Goal: Find contact information: Obtain details needed to contact an individual or organization

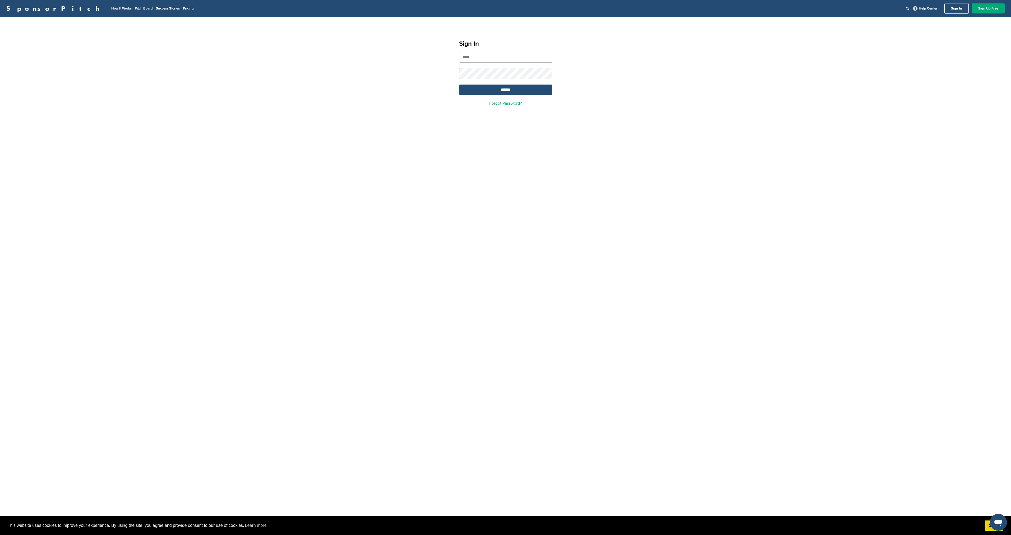
click at [499, 61] on input "email" at bounding box center [505, 57] width 93 height 11
type input "**********"
click at [459, 85] on input "*******" at bounding box center [505, 90] width 93 height 10
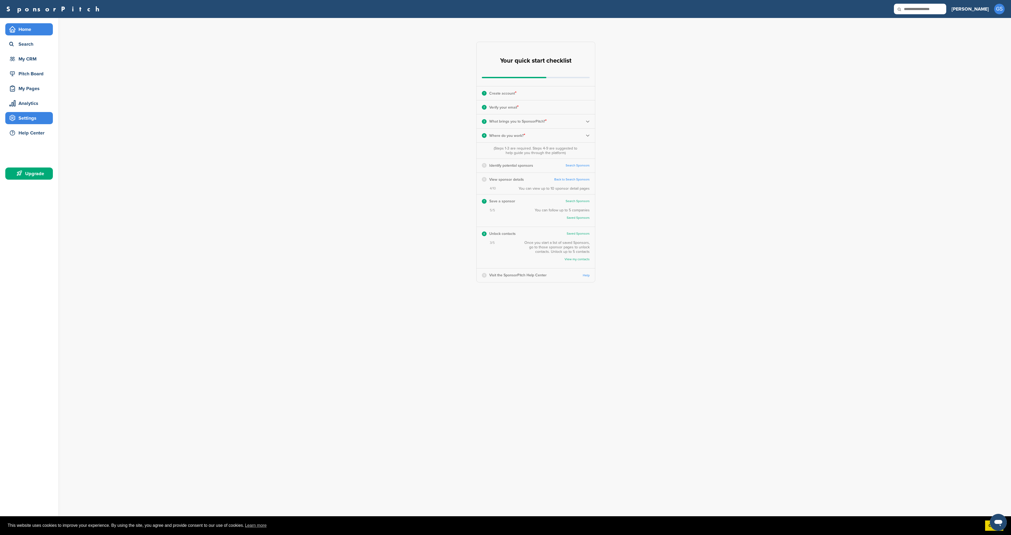
click at [30, 118] on div "Settings" at bounding box center [30, 118] width 45 height 10
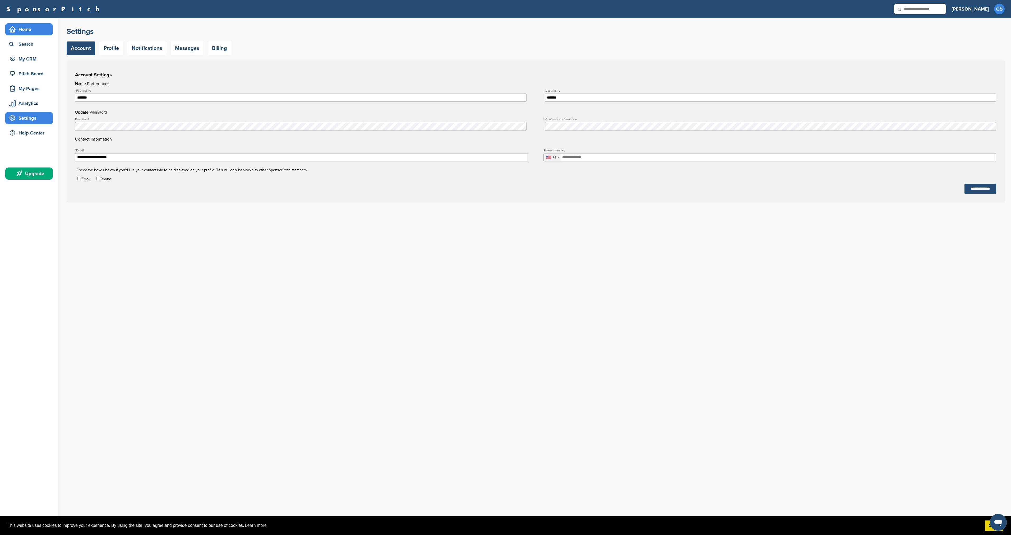
click at [19, 32] on div "Home" at bounding box center [30, 30] width 45 height 10
click at [19, 34] on div "Home" at bounding box center [30, 30] width 45 height 10
click at [26, 170] on div "Upgrade" at bounding box center [30, 174] width 45 height 10
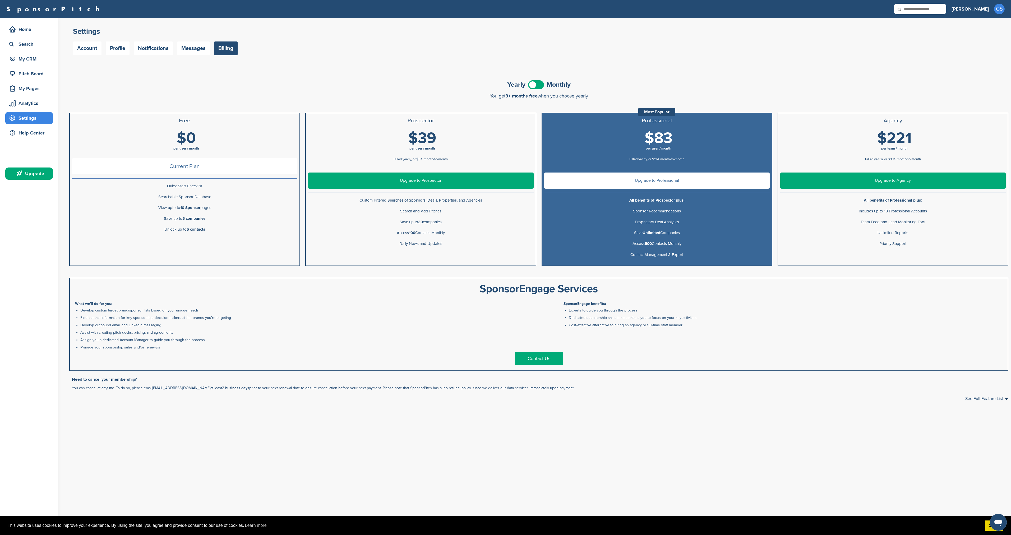
click at [538, 83] on span at bounding box center [536, 84] width 16 height 9
click at [542, 355] on link "Contact Us" at bounding box center [539, 358] width 48 height 13
click at [25, 71] on div "Pitch Board" at bounding box center [30, 74] width 45 height 10
click at [23, 60] on div "My CRM" at bounding box center [30, 59] width 45 height 10
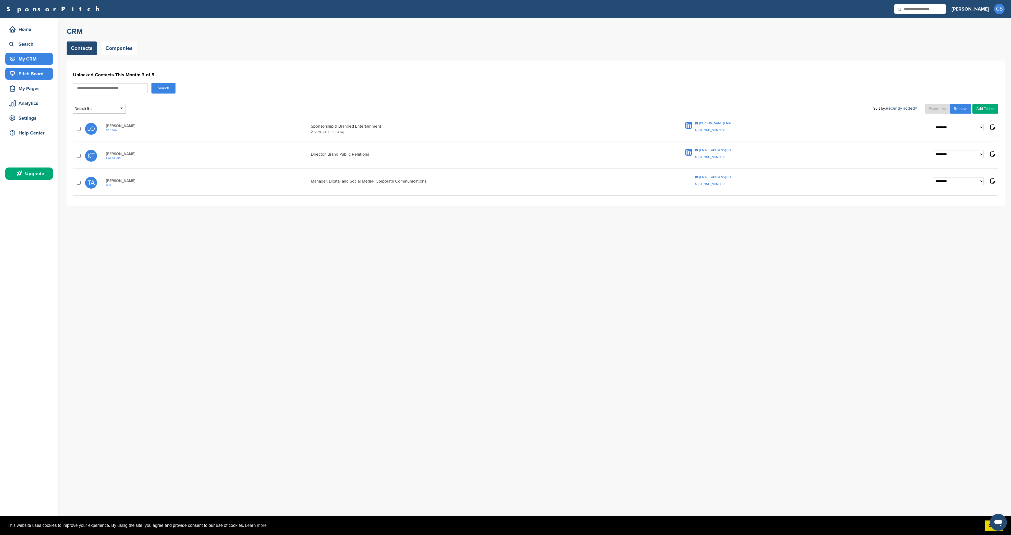
click at [30, 74] on div "Pitch Board" at bounding box center [30, 74] width 45 height 10
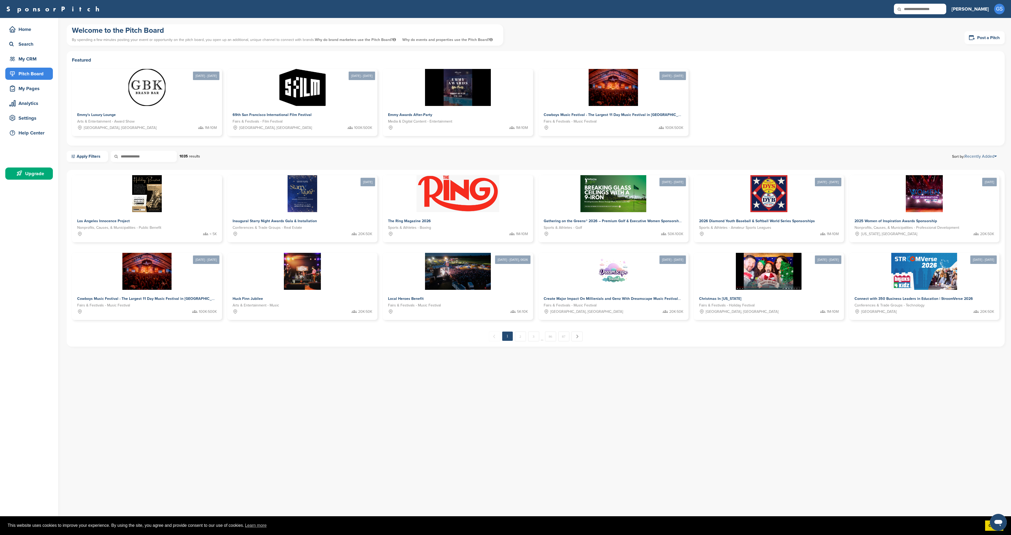
click at [988, 155] on link "Recently Added" at bounding box center [980, 156] width 32 height 5
click at [949, 200] on link "Expiring Soon" at bounding box center [964, 201] width 79 height 9
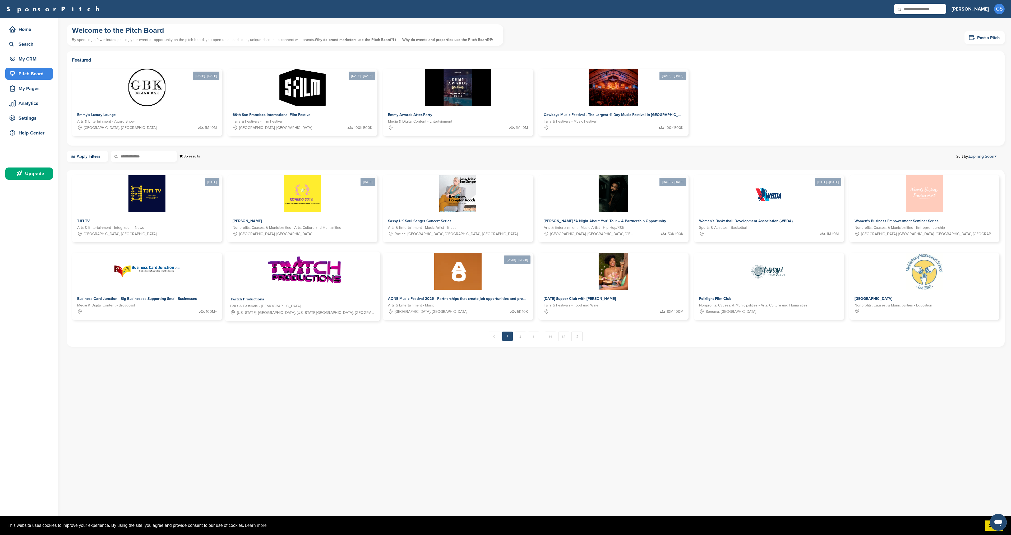
click at [307, 270] on img at bounding box center [302, 271] width 103 height 38
click at [980, 155] on link "Expiring Soon" at bounding box center [983, 156] width 28 height 5
click at [945, 173] on link "Most Recent" at bounding box center [964, 174] width 79 height 9
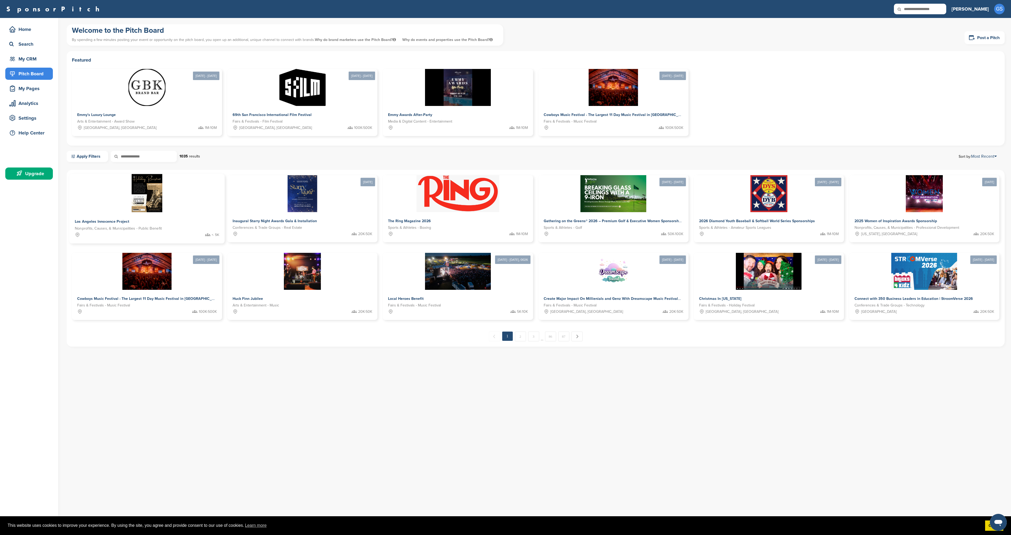
click at [168, 209] on div at bounding box center [146, 193] width 155 height 38
click at [282, 206] on div at bounding box center [302, 193] width 155 height 38
click at [763, 281] on img at bounding box center [769, 271] width 68 height 38
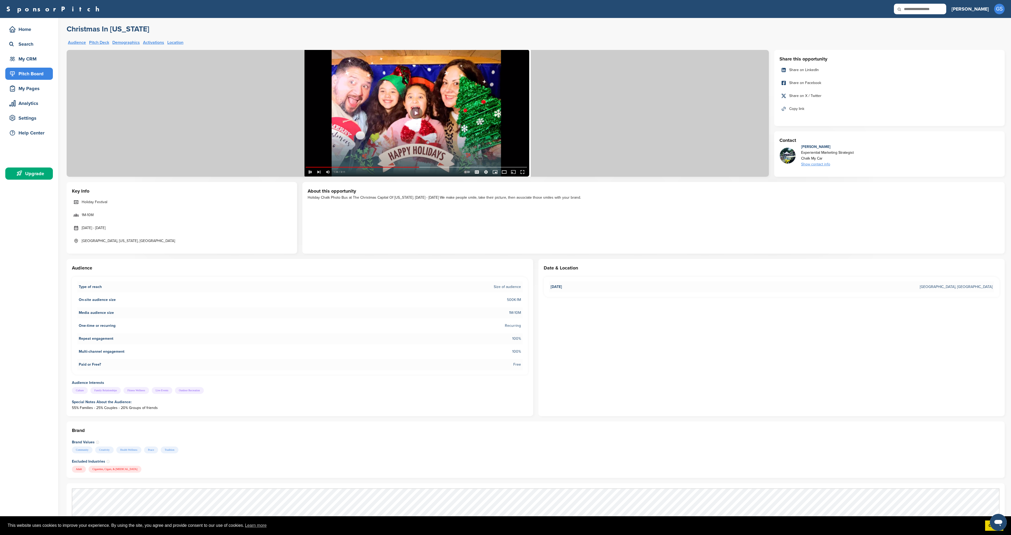
click at [415, 112] on img at bounding box center [418, 113] width 702 height 127
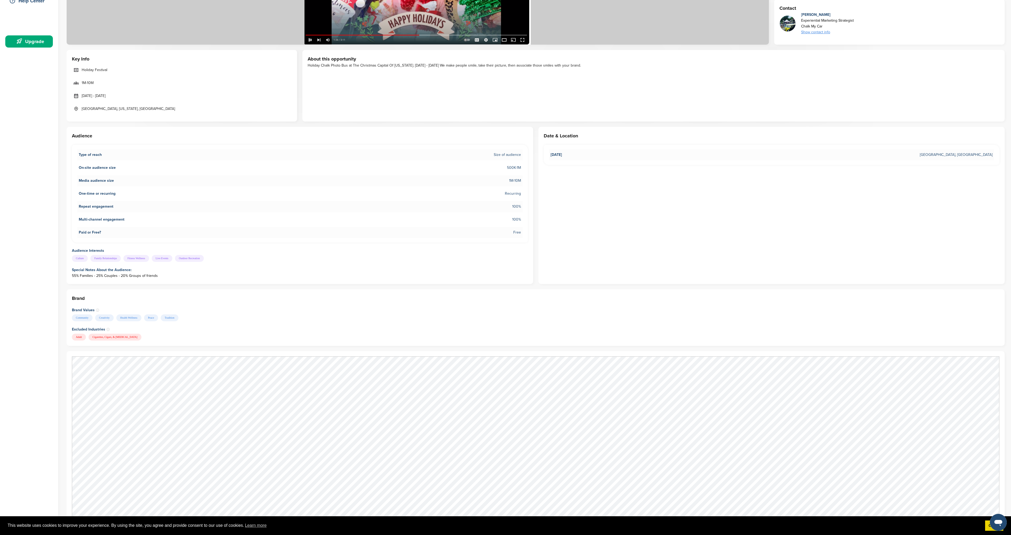
scroll to position [317, 0]
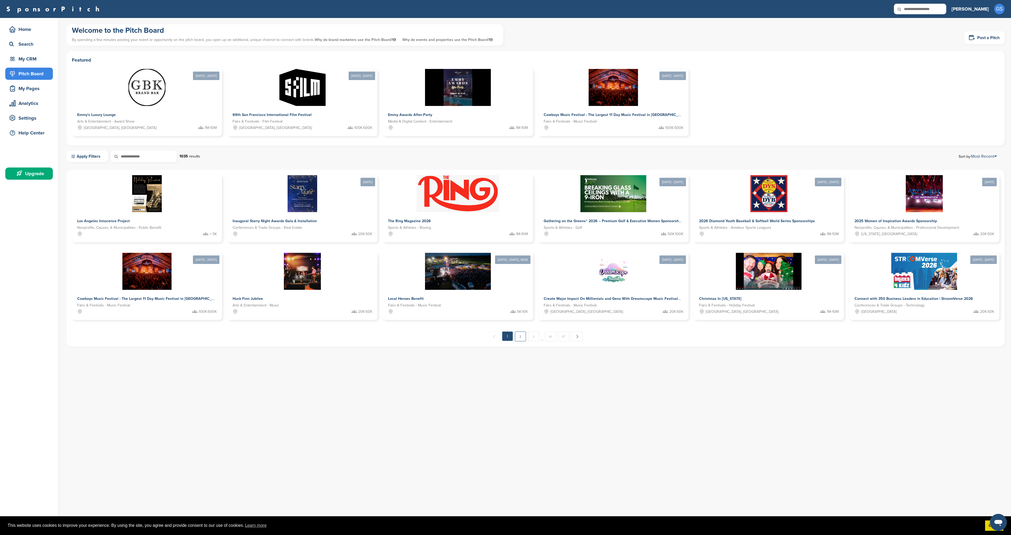
click at [522, 336] on link "2" at bounding box center [520, 337] width 11 height 10
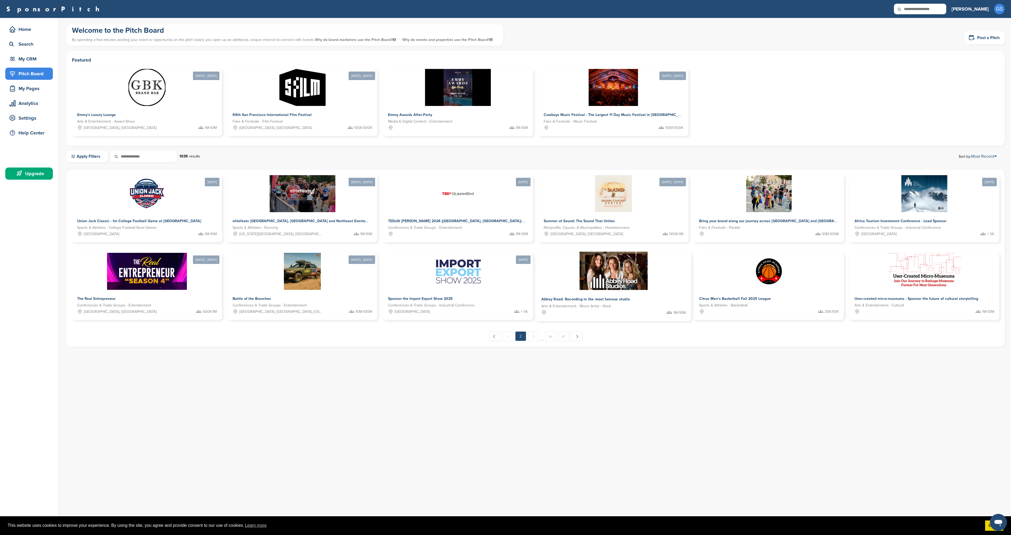
click at [599, 286] on img at bounding box center [613, 271] width 68 height 38
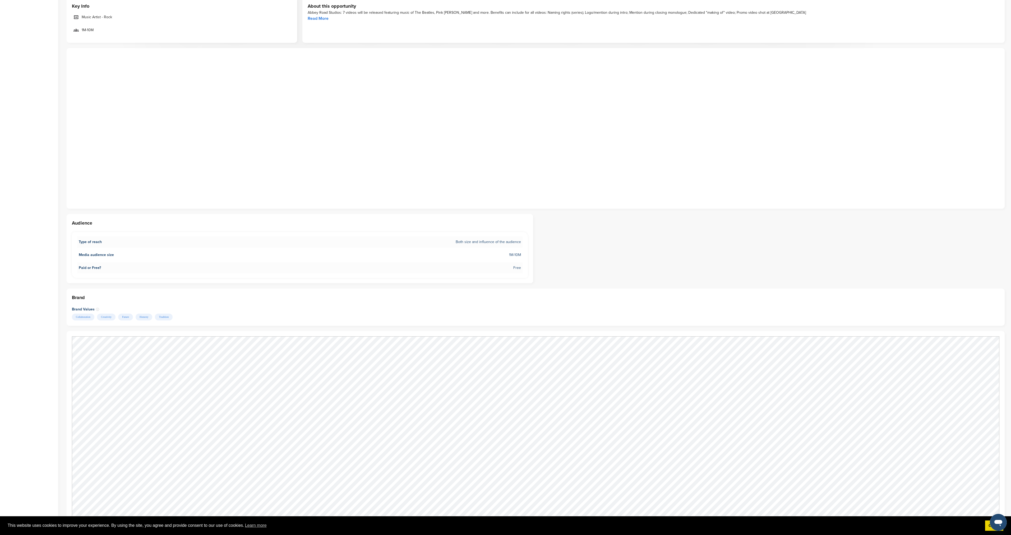
scroll to position [211, 0]
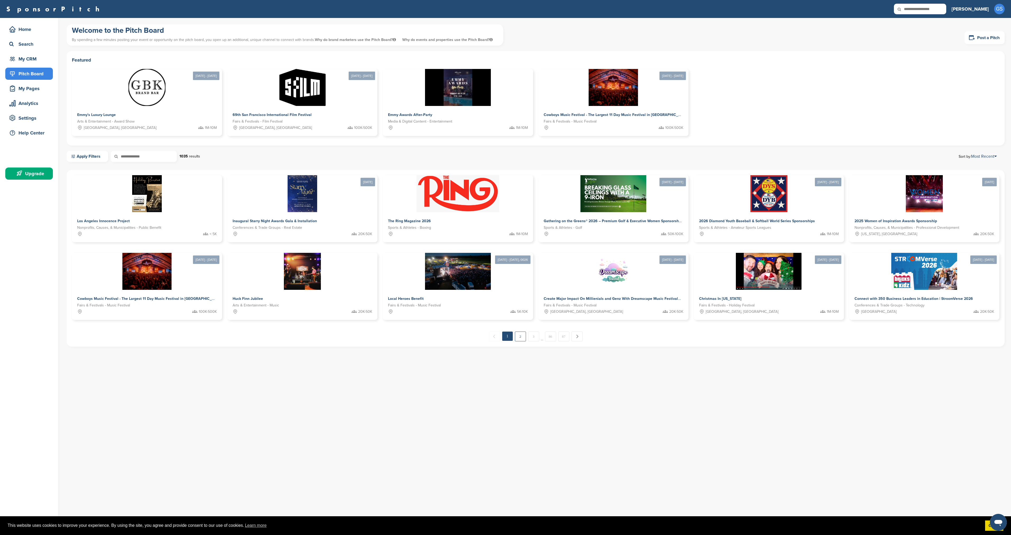
click at [518, 338] on link "2" at bounding box center [520, 337] width 11 height 10
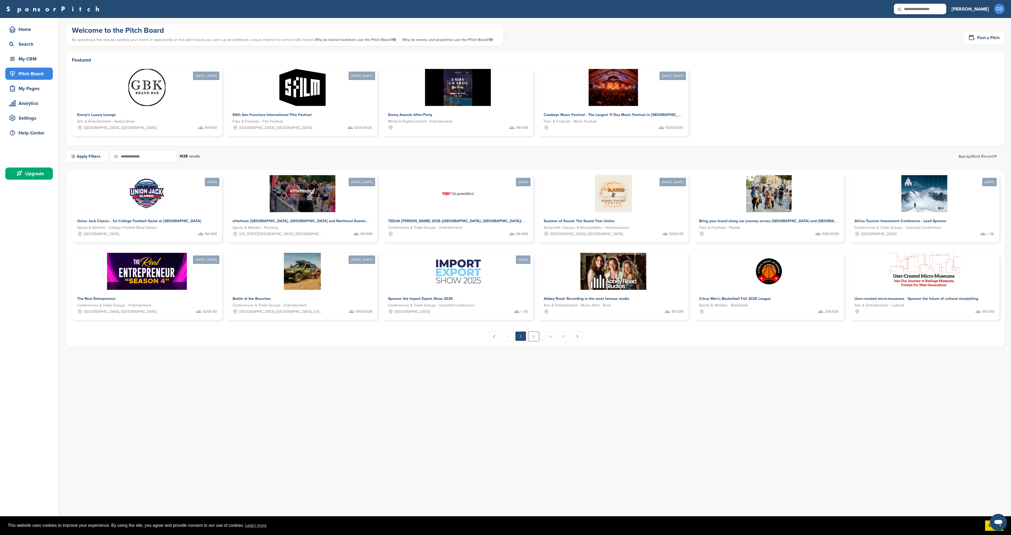
click at [532, 336] on link "3" at bounding box center [533, 337] width 11 height 10
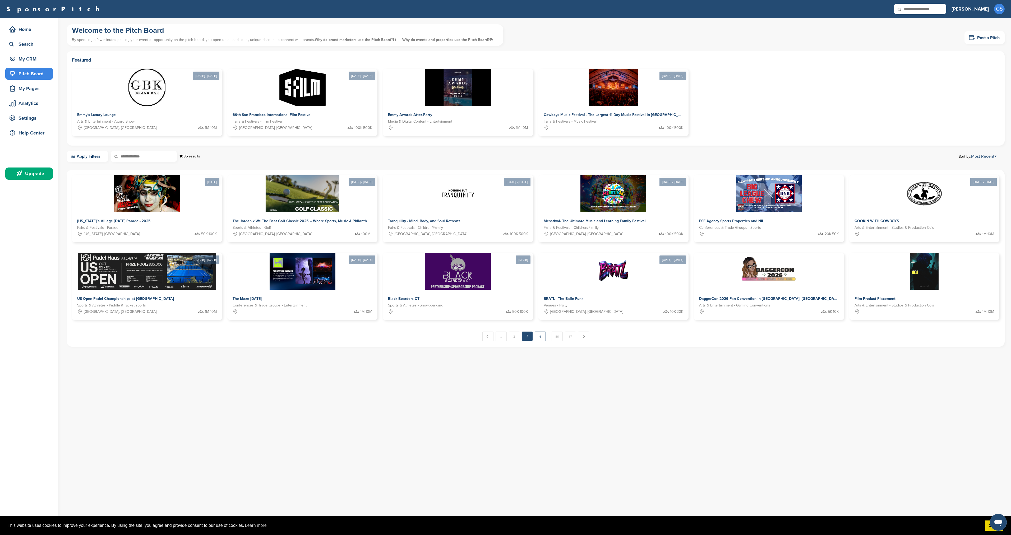
click at [539, 335] on link "4" at bounding box center [540, 337] width 11 height 10
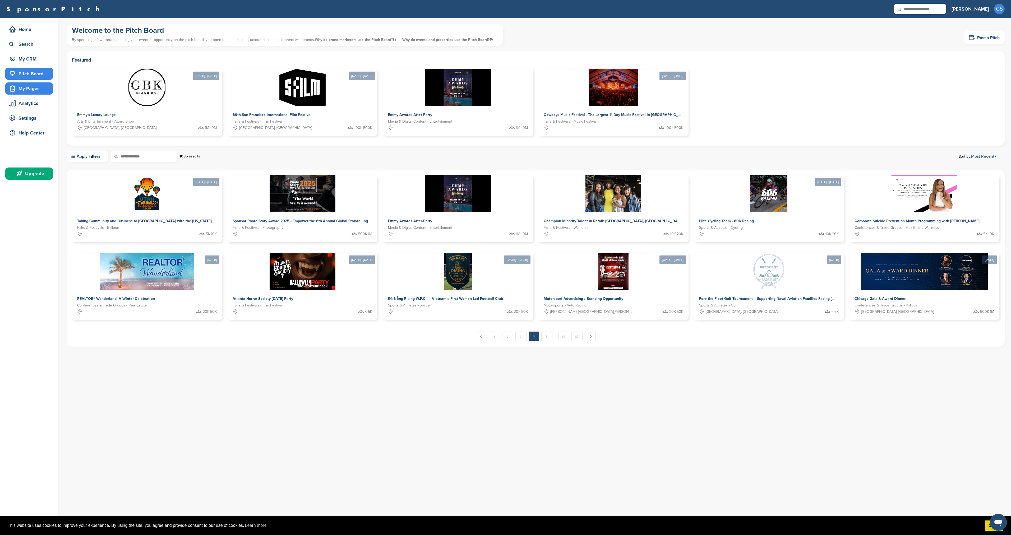
click at [28, 90] on div "My Pages" at bounding box center [30, 89] width 45 height 10
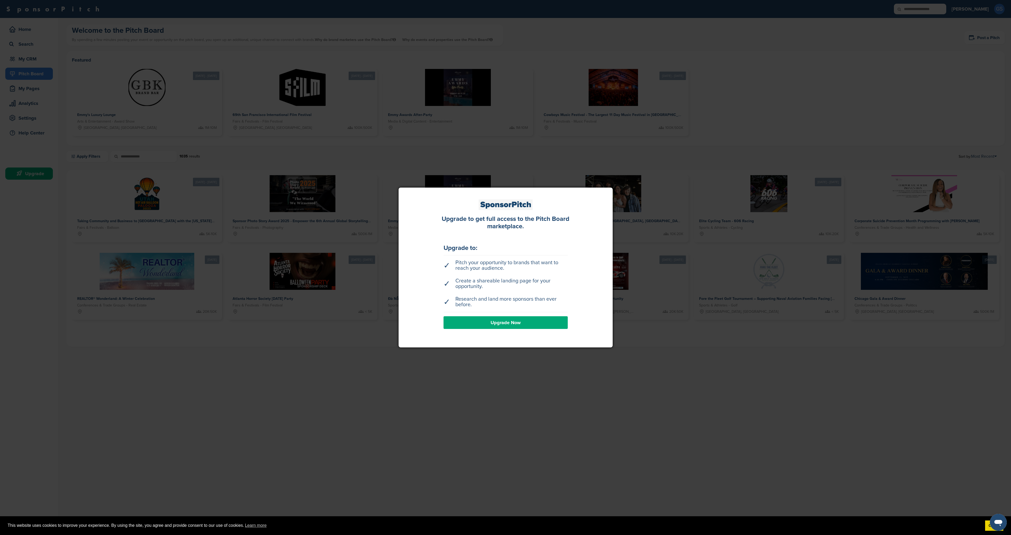
click at [208, 227] on div at bounding box center [505, 267] width 1011 height 535
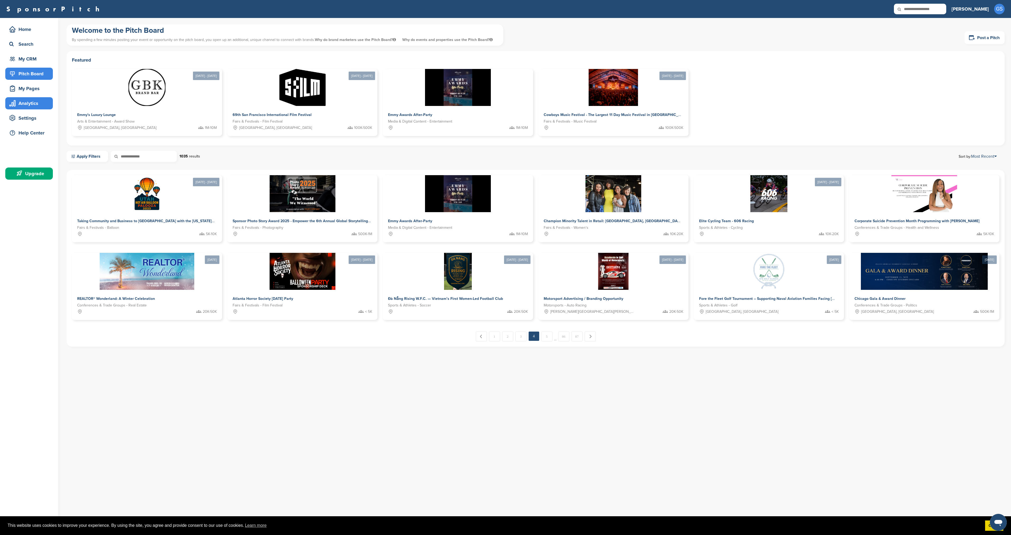
click at [26, 109] on div "Analytics" at bounding box center [29, 103] width 48 height 12
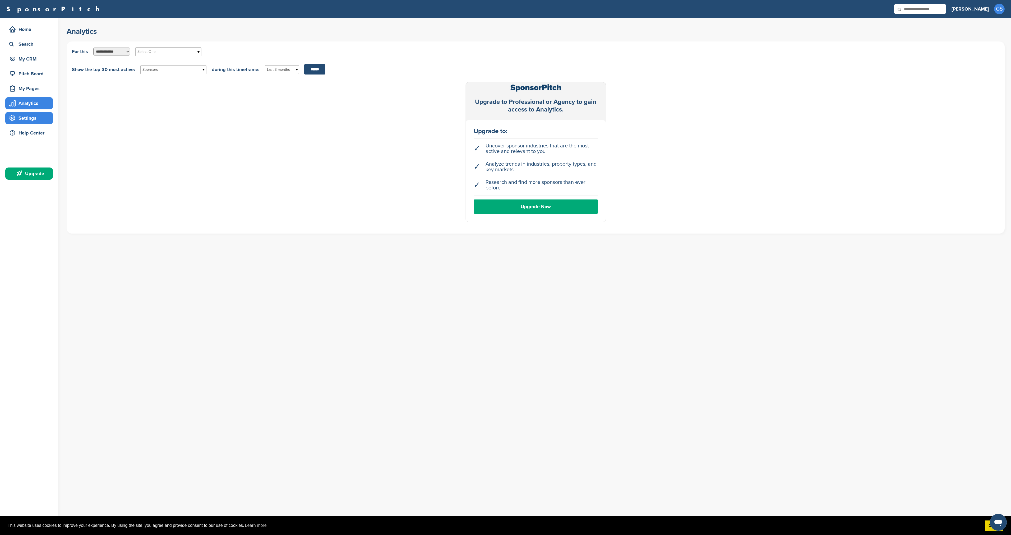
click at [26, 117] on div "Settings" at bounding box center [30, 118] width 45 height 10
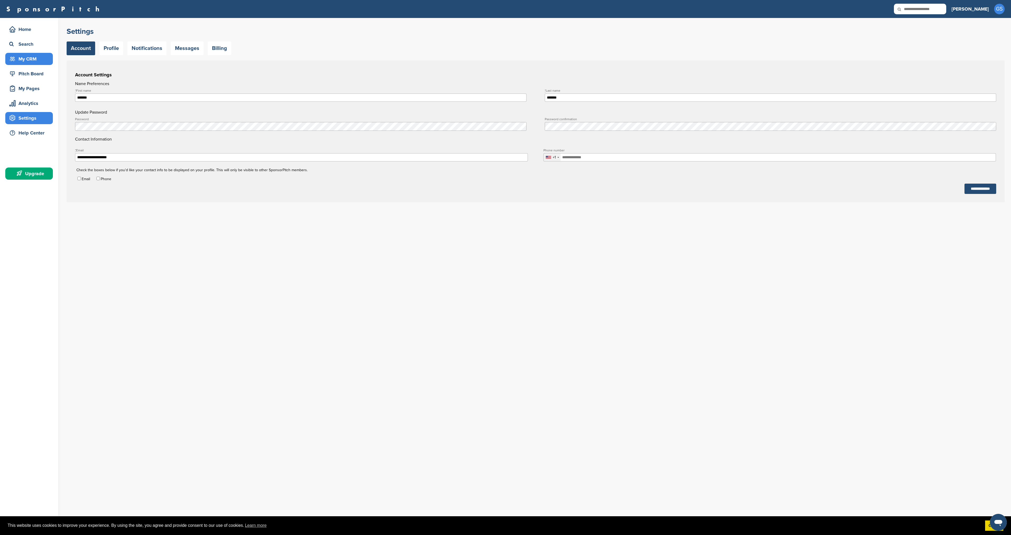
click at [26, 56] on div "My CRM" at bounding box center [30, 59] width 45 height 10
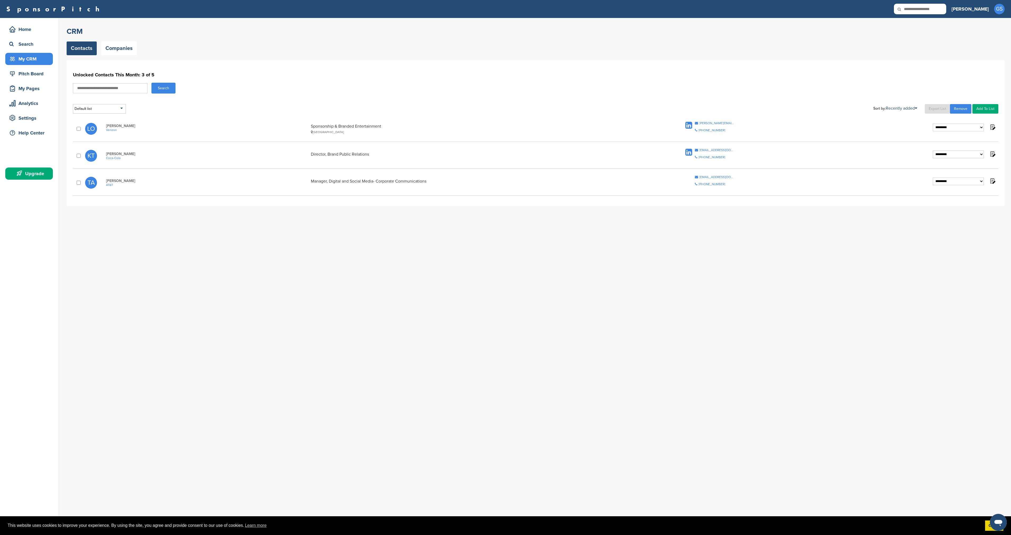
click at [959, 131] on select "**********" at bounding box center [958, 128] width 51 height 8
click at [960, 131] on select "**********" at bounding box center [958, 128] width 51 height 8
click at [112, 130] on span "Verizon" at bounding box center [207, 130] width 202 height 4
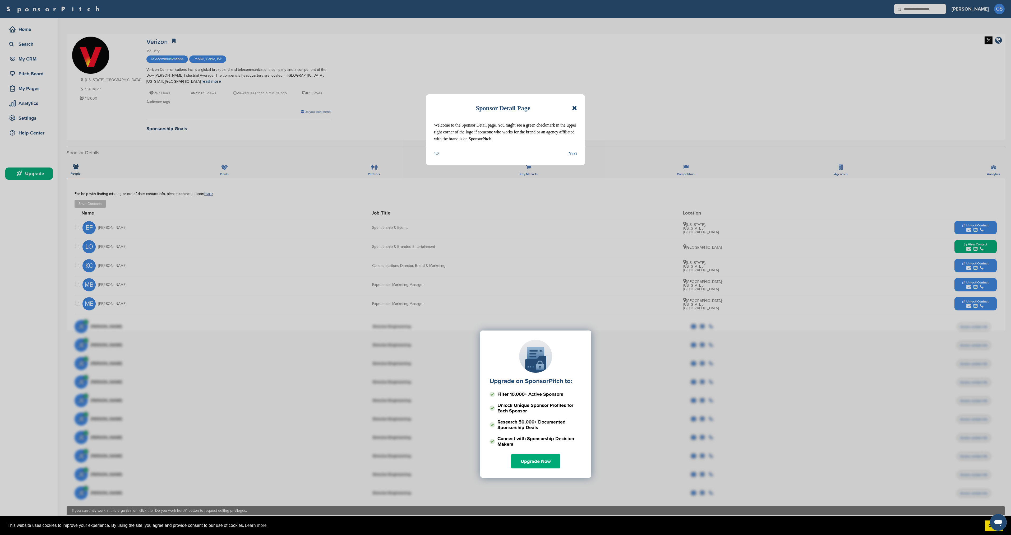
click at [580, 298] on div "Sponsor Detail Page Welcome to the Sponsor Detail page. You might see a green c…" at bounding box center [505, 267] width 1011 height 535
click at [571, 109] on div "Sponsor Detail Page" at bounding box center [505, 108] width 143 height 12
click at [574, 110] on icon at bounding box center [574, 108] width 5 height 6
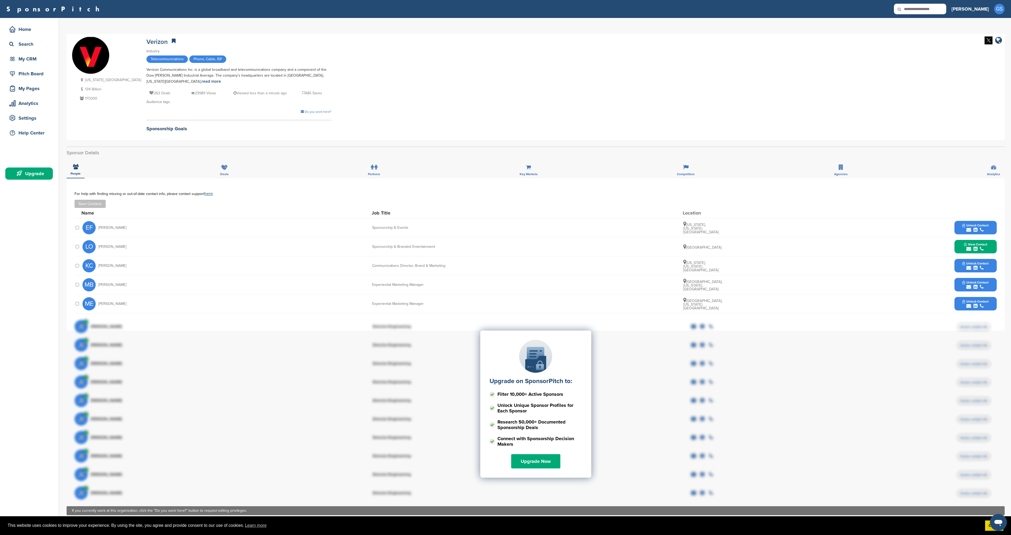
click at [126, 246] on span "[PERSON_NAME]" at bounding box center [112, 247] width 28 height 4
click at [91, 246] on span "LO" at bounding box center [88, 246] width 13 height 13
click at [976, 243] on span "View Contact" at bounding box center [975, 245] width 23 height 4
click at [975, 285] on link "[URL][DOMAIN_NAME][PERSON_NAME]" at bounding box center [973, 287] width 64 height 4
click at [1003, 523] on icon "Open messaging window" at bounding box center [999, 523] width 10 height 10
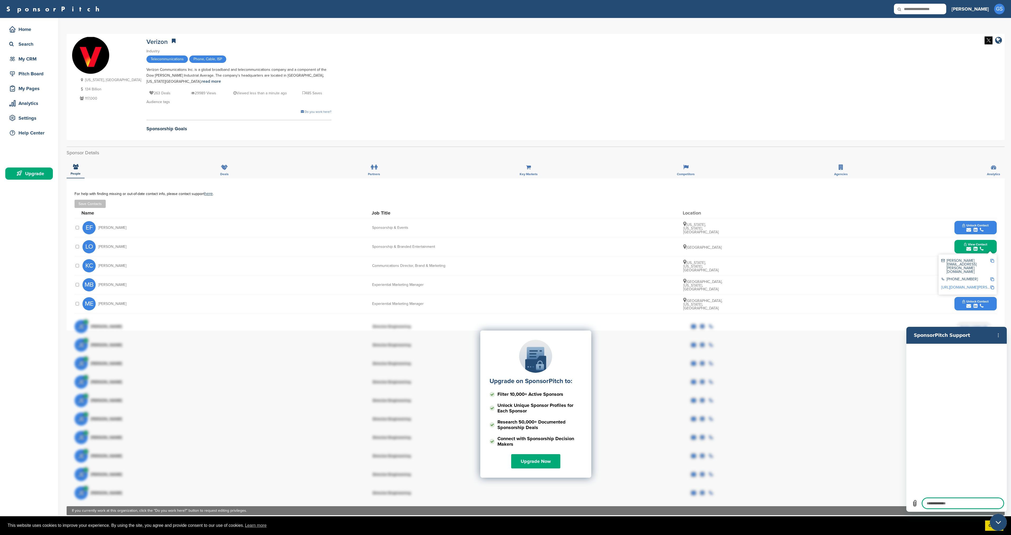
type textarea "*"
